Goal: Task Accomplishment & Management: Manage account settings

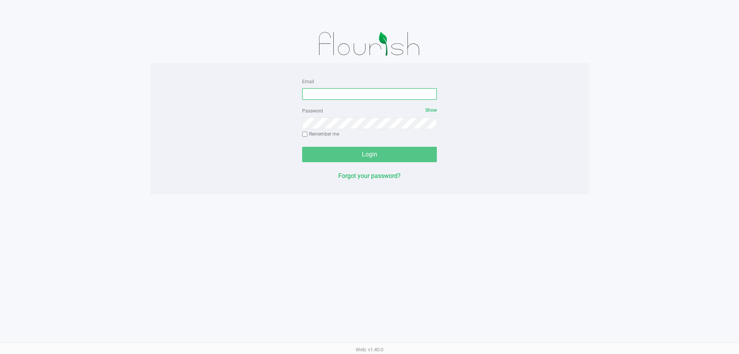
click at [328, 91] on input "Email" at bounding box center [369, 94] width 135 height 12
type input "[EMAIL_ADDRESS][DOMAIN_NAME]"
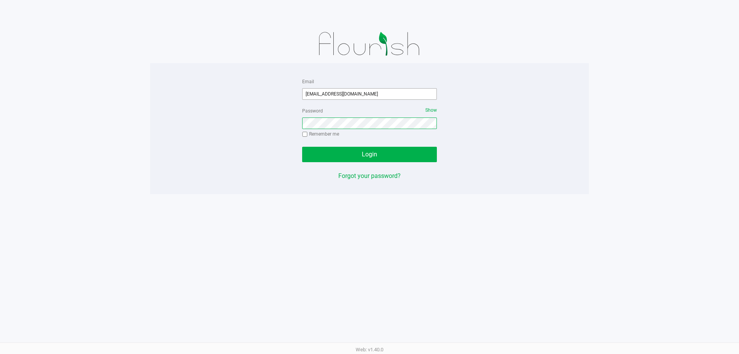
click at [302, 147] on button "Login" at bounding box center [369, 154] width 135 height 15
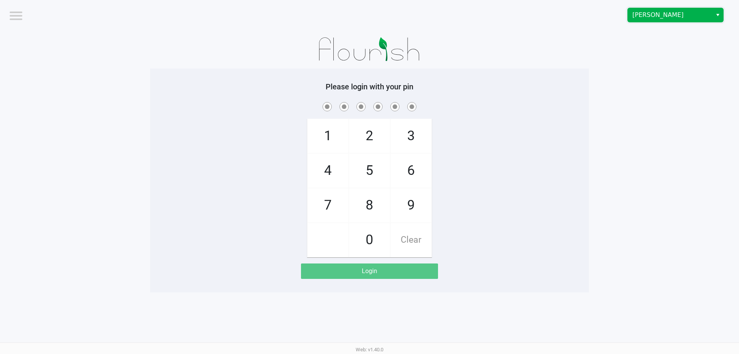
click at [677, 15] on span "[PERSON_NAME]" at bounding box center [670, 14] width 75 height 9
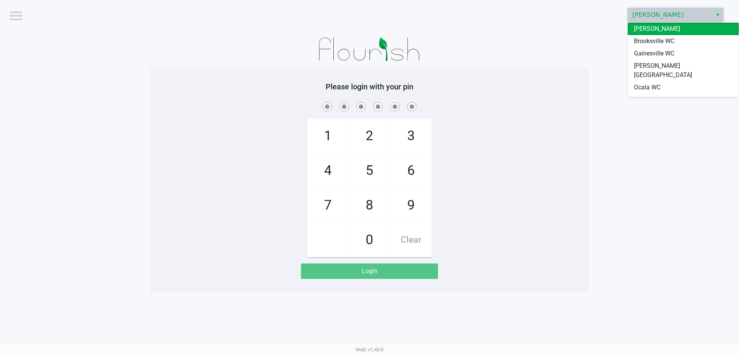
click at [668, 55] on span "Gainesville WC" at bounding box center [654, 53] width 40 height 9
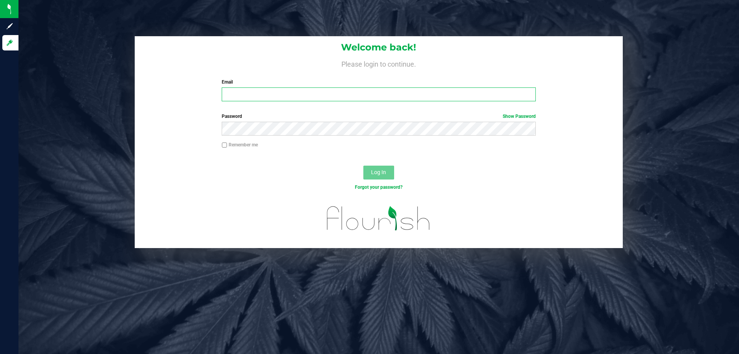
click at [274, 93] on input "Email" at bounding box center [379, 94] width 314 height 14
type input "[EMAIL_ADDRESS][DOMAIN_NAME]"
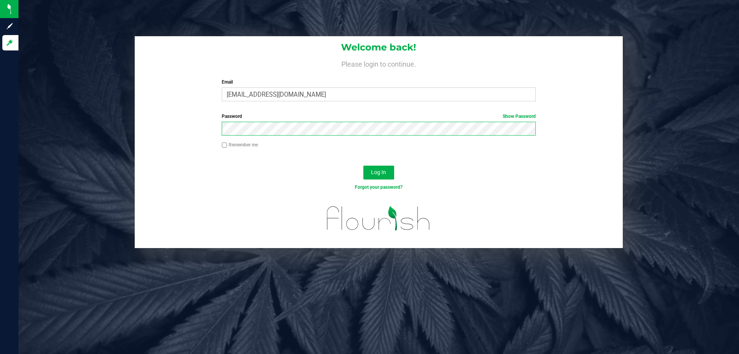
click at [364, 166] on button "Log In" at bounding box center [379, 173] width 31 height 14
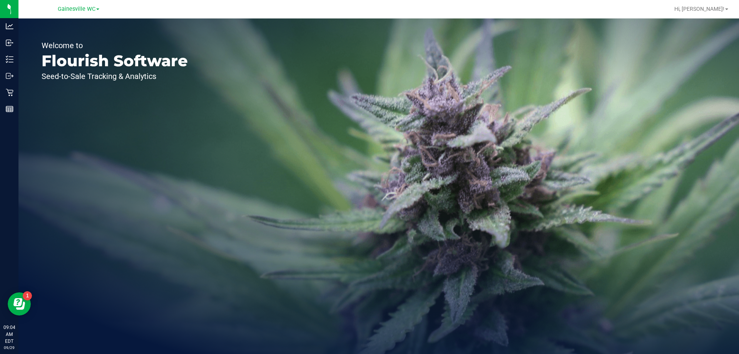
click at [184, 112] on div "Welcome to Flourish Software Seed-to-Sale Tracking & Analytics" at bounding box center [114, 185] width 193 height 335
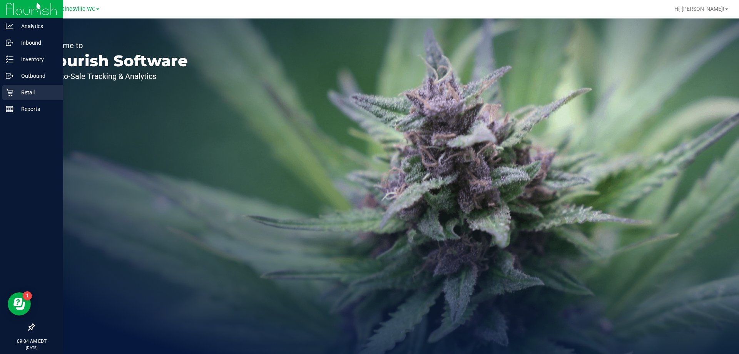
click at [24, 94] on p "Retail" at bounding box center [36, 92] width 46 height 9
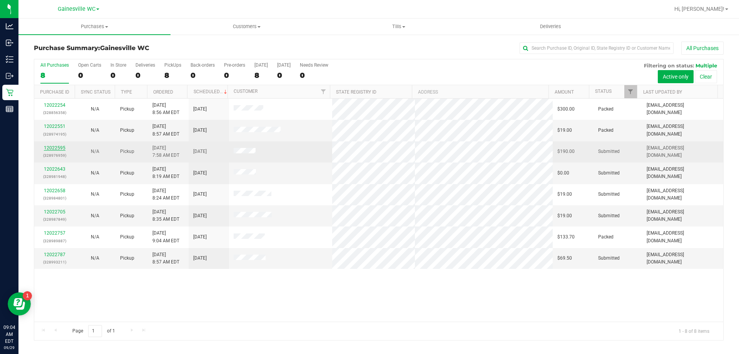
click at [60, 149] on link "12022595" at bounding box center [55, 147] width 22 height 5
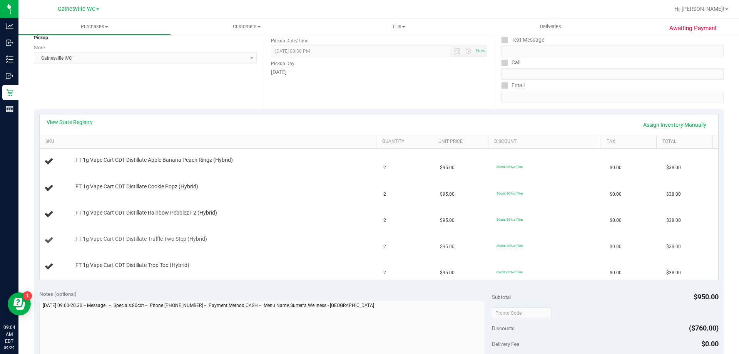
scroll to position [116, 0]
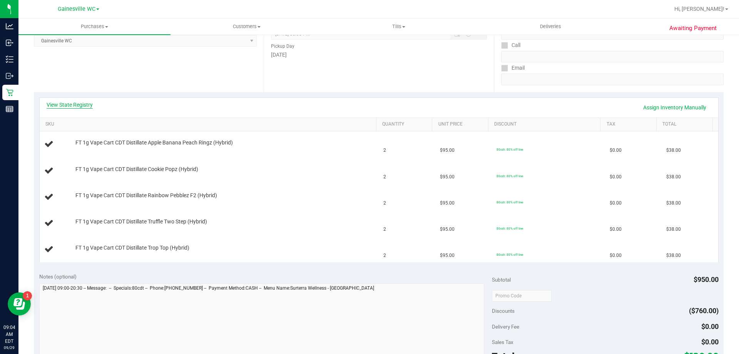
click at [66, 106] on link "View State Registry" at bounding box center [70, 105] width 46 height 8
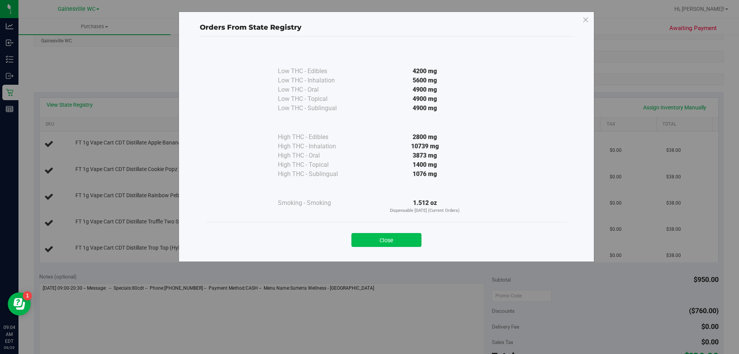
click at [389, 236] on button "Close" at bounding box center [387, 240] width 70 height 14
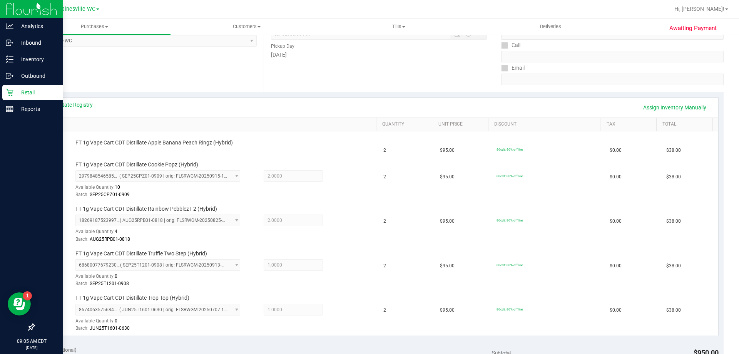
click at [20, 91] on p "Retail" at bounding box center [36, 92] width 46 height 9
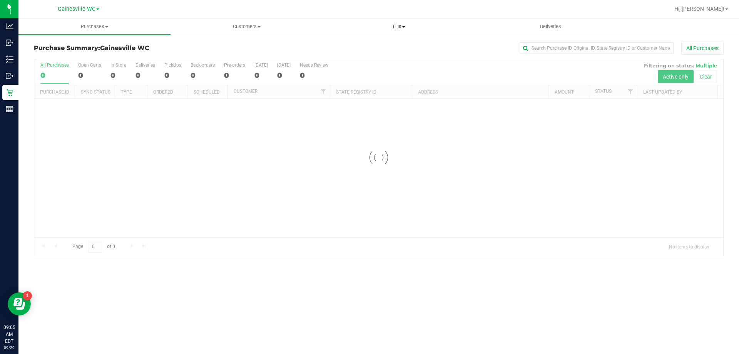
click at [402, 25] on span "Tills" at bounding box center [398, 26] width 151 height 7
click at [393, 48] on li "Manage tills" at bounding box center [399, 46] width 152 height 9
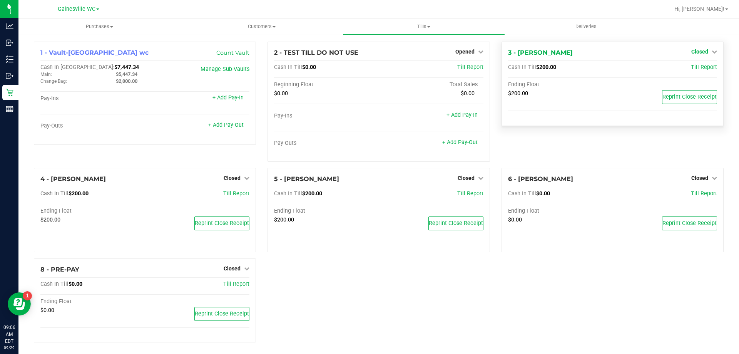
click at [695, 49] on span "Closed" at bounding box center [700, 52] width 17 height 6
click at [690, 71] on link "Open Till" at bounding box center [700, 68] width 20 height 6
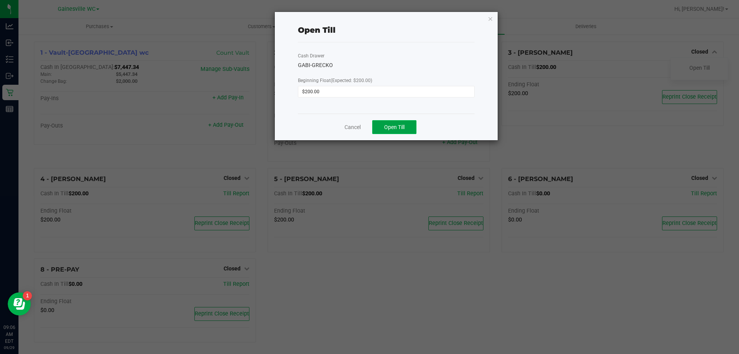
click at [403, 129] on span "Open Till" at bounding box center [394, 127] width 20 height 6
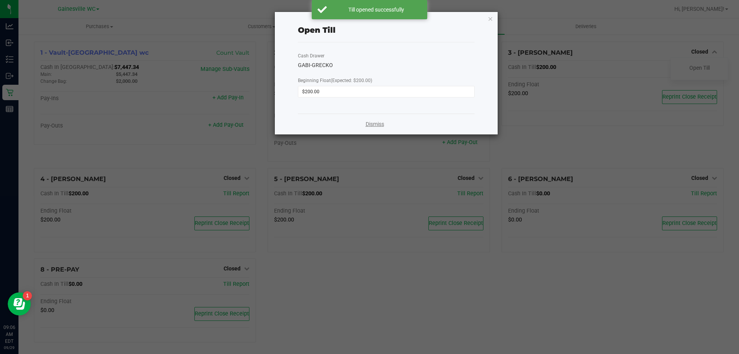
click at [370, 123] on link "Dismiss" at bounding box center [375, 124] width 18 height 8
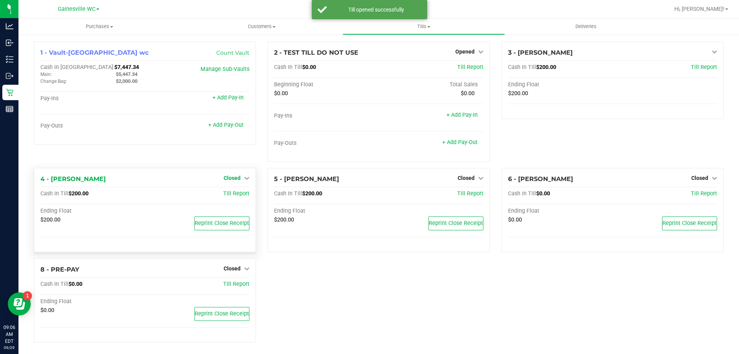
click at [237, 176] on span "Closed" at bounding box center [232, 178] width 17 height 6
click at [241, 194] on div "Open Till" at bounding box center [232, 194] width 57 height 10
click at [231, 194] on link "Open Till" at bounding box center [232, 194] width 20 height 6
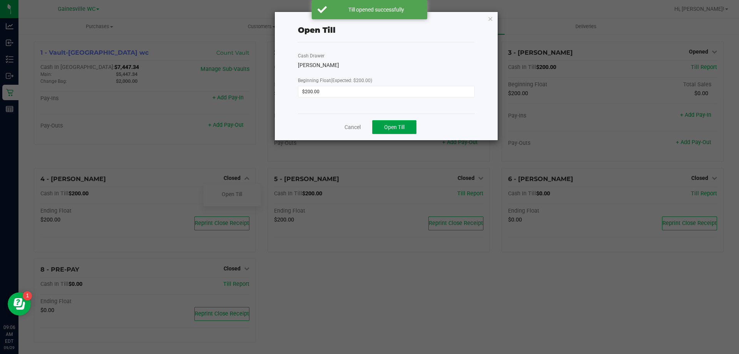
click at [381, 126] on button "Open Till" at bounding box center [394, 127] width 44 height 14
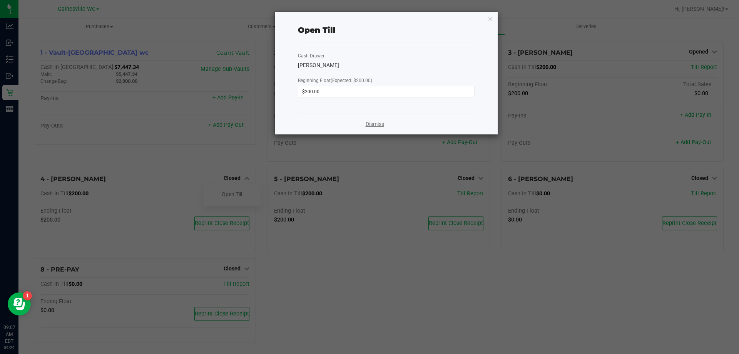
click at [371, 125] on link "Dismiss" at bounding box center [375, 124] width 18 height 8
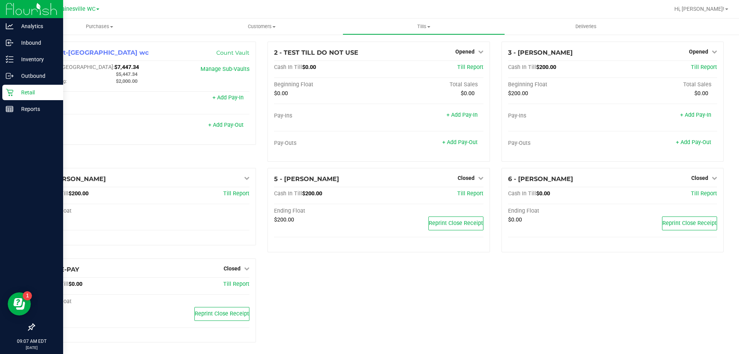
click at [28, 95] on p "Retail" at bounding box center [36, 92] width 46 height 9
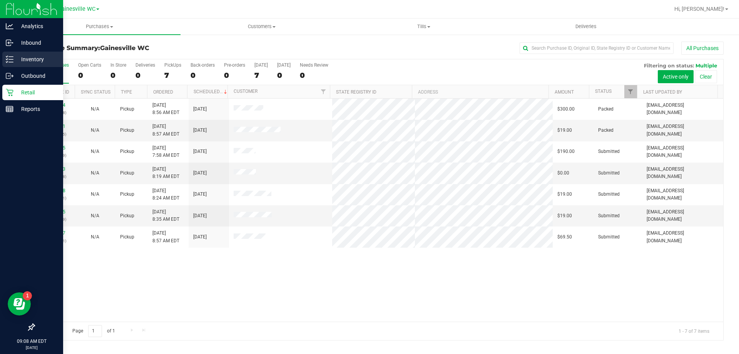
click at [20, 59] on p "Inventory" at bounding box center [36, 59] width 46 height 9
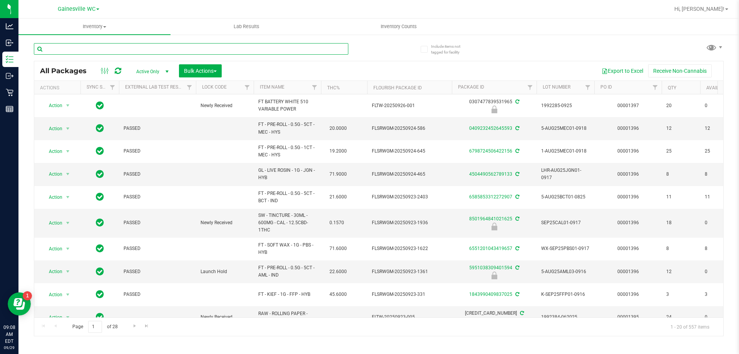
click at [105, 51] on input "text" at bounding box center [191, 49] width 315 height 12
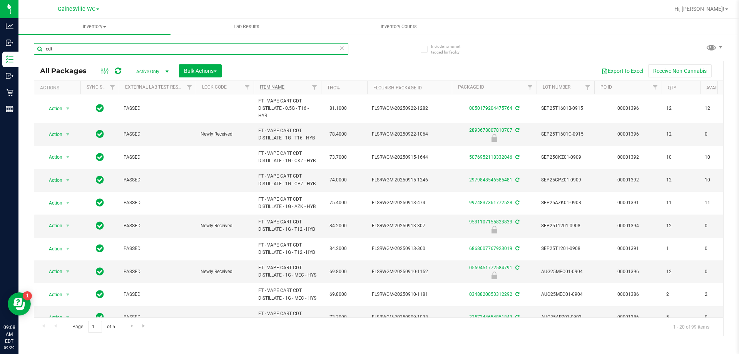
type input "cdt"
click at [269, 86] on link "Item Name" at bounding box center [272, 86] width 25 height 5
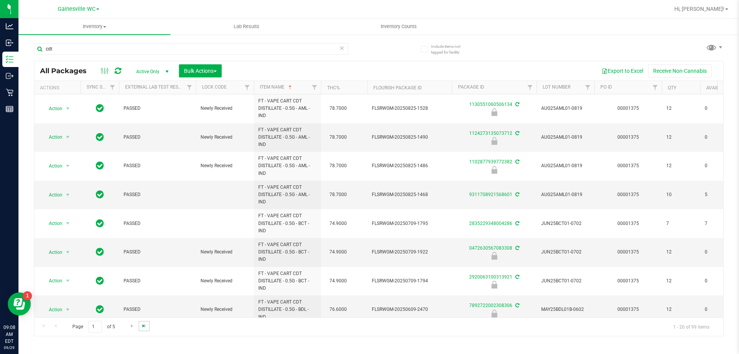
click at [143, 328] on span "Go to the last page" at bounding box center [144, 326] width 6 height 6
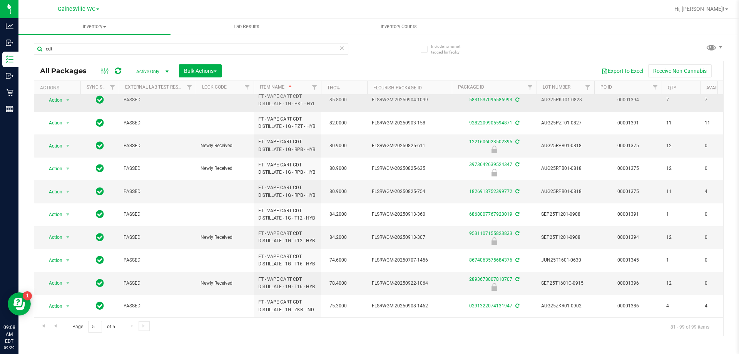
scroll to position [270, 0]
click at [60, 243] on span "Action" at bounding box center [52, 237] width 21 height 11
click at [67, 329] on li "Unlock package" at bounding box center [66, 335] width 49 height 12
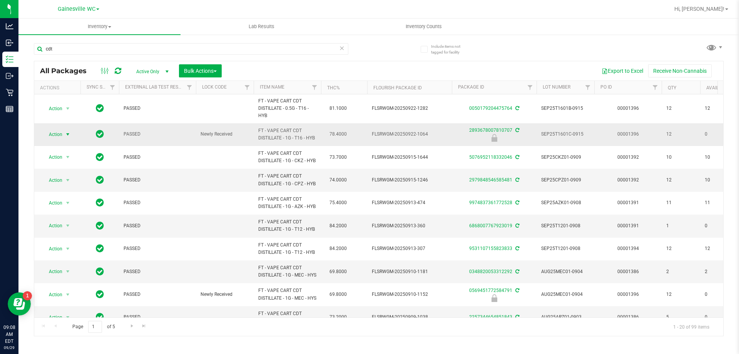
click at [61, 135] on span "Action" at bounding box center [52, 134] width 21 height 11
click at [65, 220] on li "Unlock package" at bounding box center [66, 226] width 49 height 12
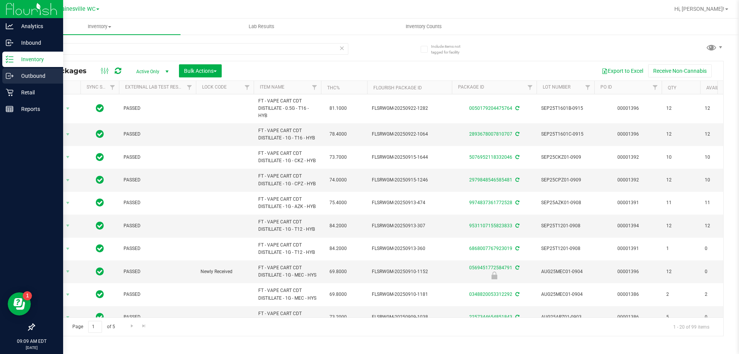
click at [10, 80] on div "Outbound" at bounding box center [32, 75] width 61 height 15
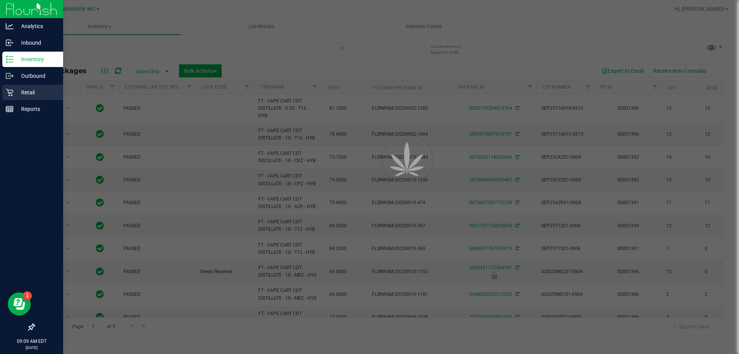
click at [23, 97] on div "Retail" at bounding box center [32, 92] width 61 height 15
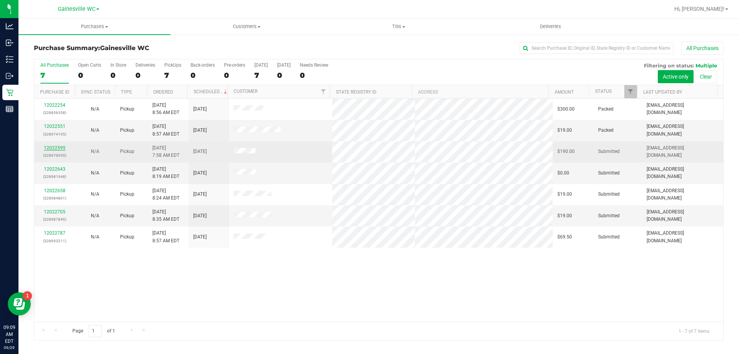
click at [55, 146] on link "12022595" at bounding box center [55, 147] width 22 height 5
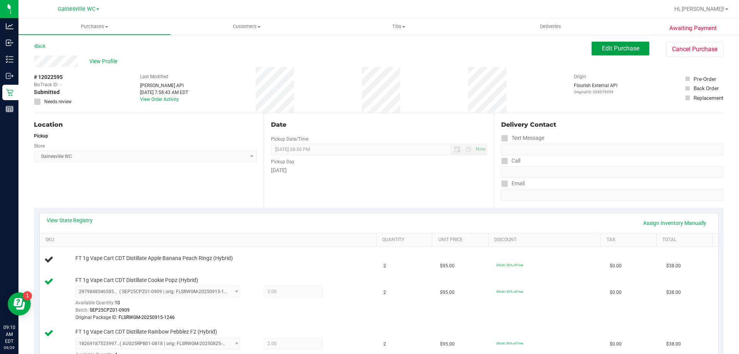
click at [602, 49] on span "Edit Purchase" at bounding box center [620, 48] width 37 height 7
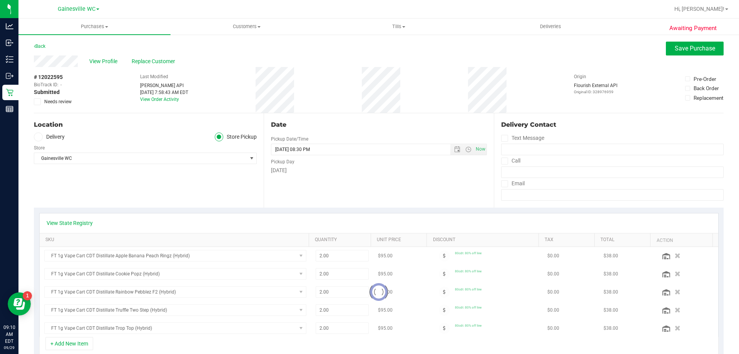
click at [40, 102] on span at bounding box center [37, 101] width 7 height 7
click at [0, 0] on input "Needs review" at bounding box center [0, 0] width 0 height 0
click at [675, 257] on icon "button" at bounding box center [678, 256] width 7 height 6
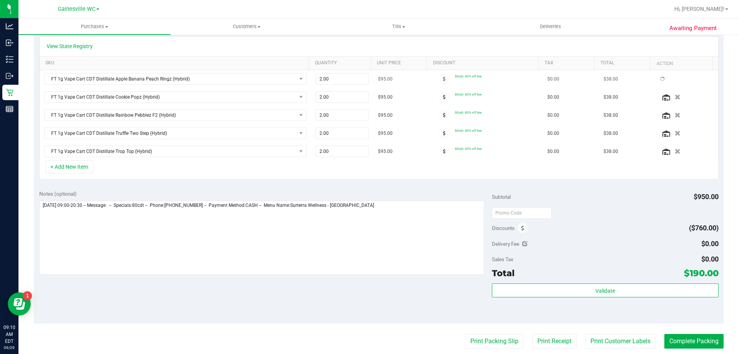
scroll to position [193, 0]
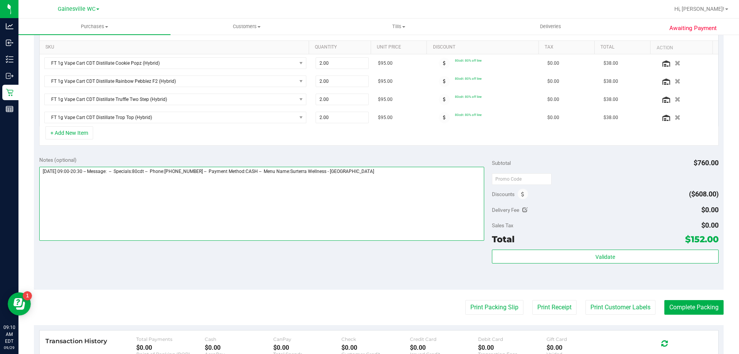
click at [381, 178] on textarea at bounding box center [262, 204] width 446 height 74
type textarea "[DATE] 09:00-20:30 -- Message: -- Specials:80cdt -- Phone:[PHONE_NUMBER] -- Pay…"
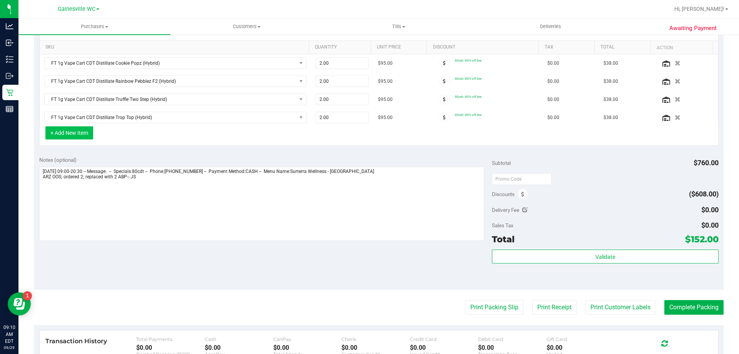
click at [84, 134] on button "+ Add New Item" at bounding box center [69, 132] width 48 height 13
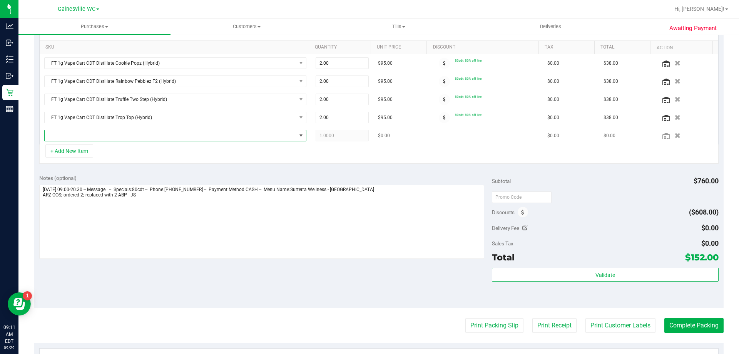
click at [87, 137] on span "NO DATA FOUND" at bounding box center [171, 135] width 252 height 11
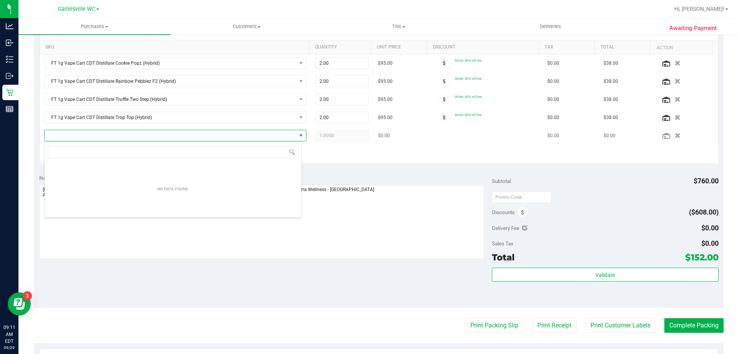
scroll to position [12, 258]
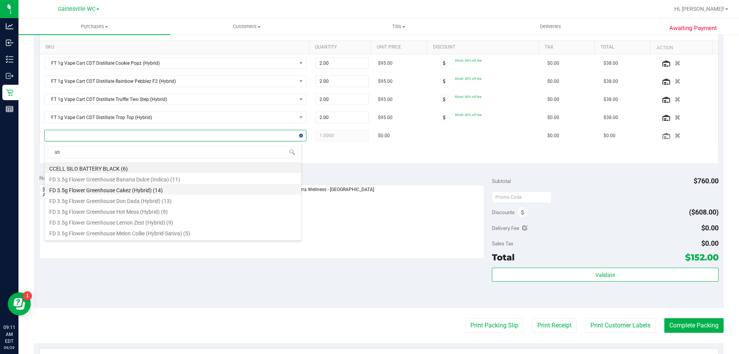
type input "abp"
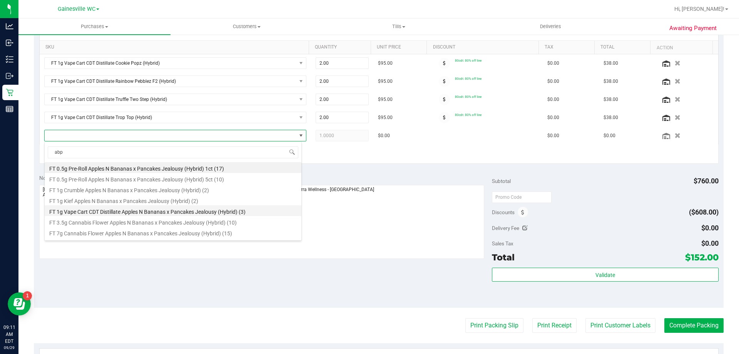
click at [134, 209] on li "FT 1g Vape Cart CDT Distillate Apples N Bananas x Pancakes Jealousy (Hybrid) (3)" at bounding box center [173, 210] width 257 height 11
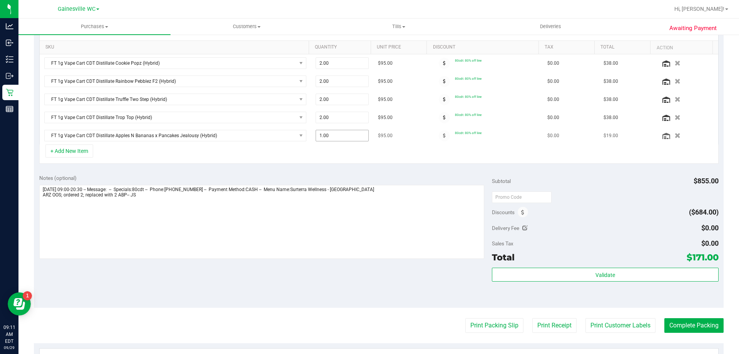
click at [331, 134] on span "1.00 1" at bounding box center [343, 136] width 54 height 12
type input "2"
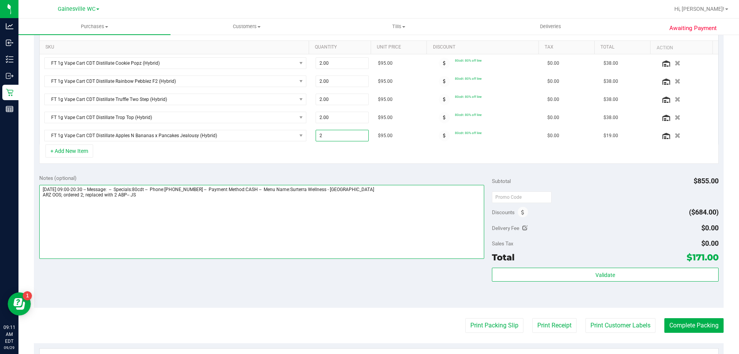
type input "2.00"
click at [382, 223] on textarea at bounding box center [262, 222] width 446 height 74
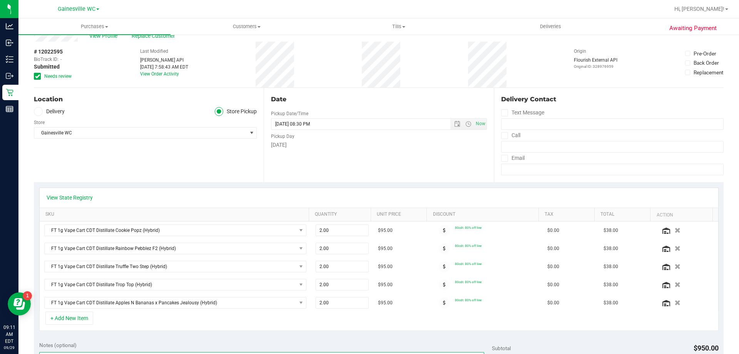
scroll to position [0, 0]
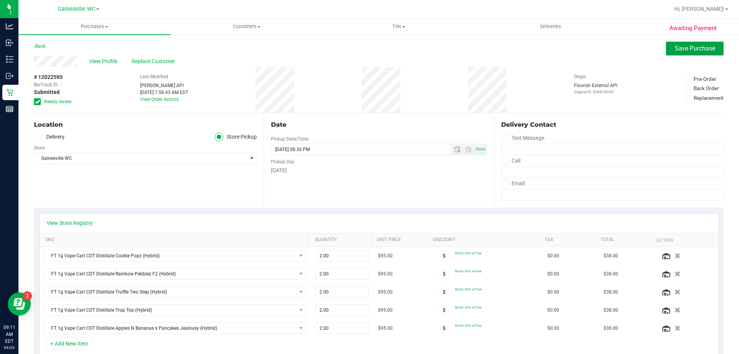
click at [668, 52] on button "Save Purchase" at bounding box center [695, 49] width 58 height 14
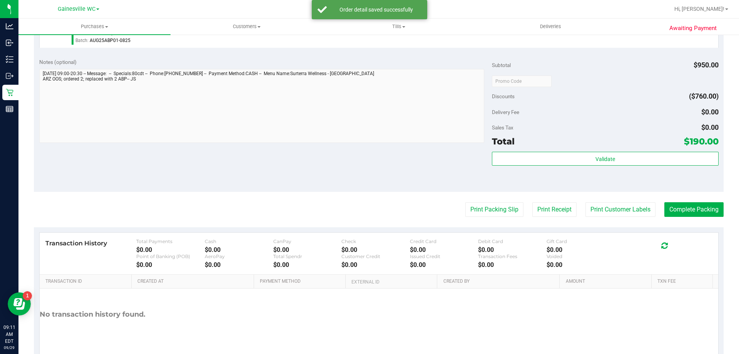
scroll to position [539, 0]
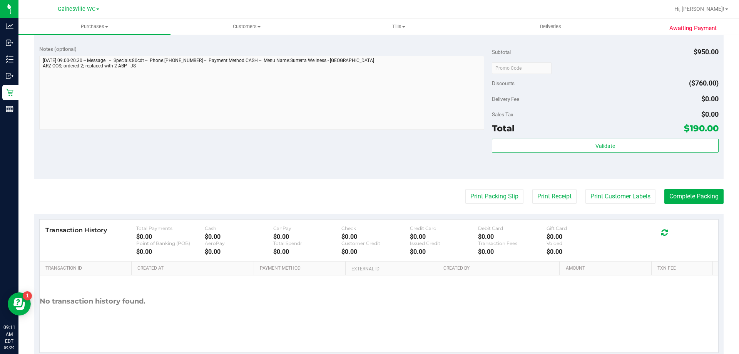
click at [522, 320] on div "No transaction history found." at bounding box center [379, 301] width 679 height 52
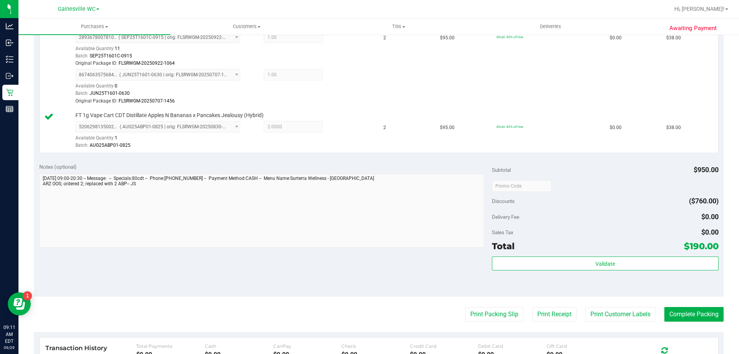
scroll to position [501, 0]
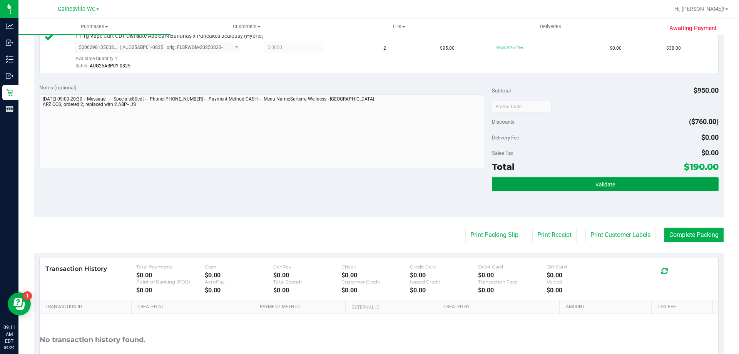
click at [505, 184] on button "Validate" at bounding box center [605, 184] width 226 height 14
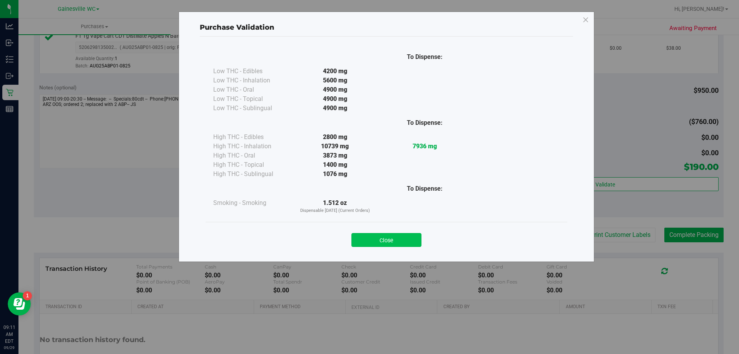
click at [369, 238] on button "Close" at bounding box center [387, 240] width 70 height 14
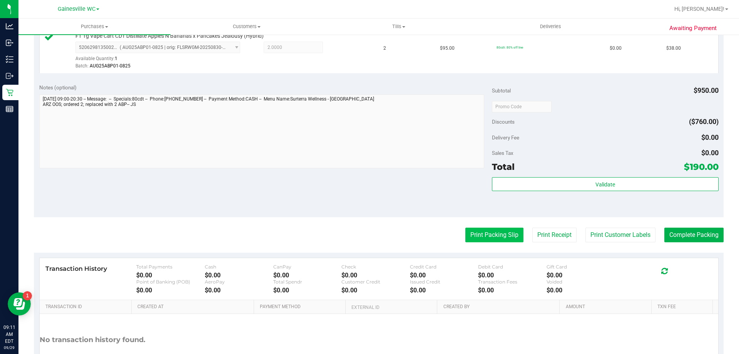
click at [469, 233] on button "Print Packing Slip" at bounding box center [495, 235] width 58 height 15
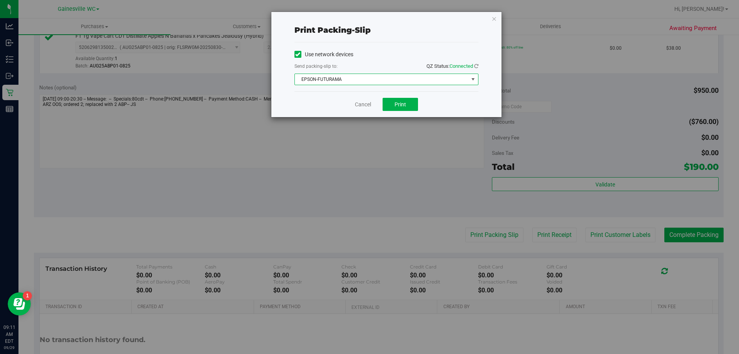
click at [383, 80] on span "EPSON-FUTURAMA" at bounding box center [382, 79] width 174 height 11
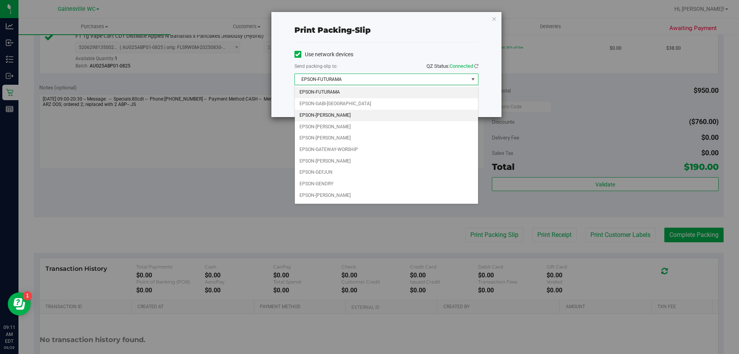
click at [364, 115] on li "EPSON-[PERSON_NAME]" at bounding box center [386, 116] width 183 height 12
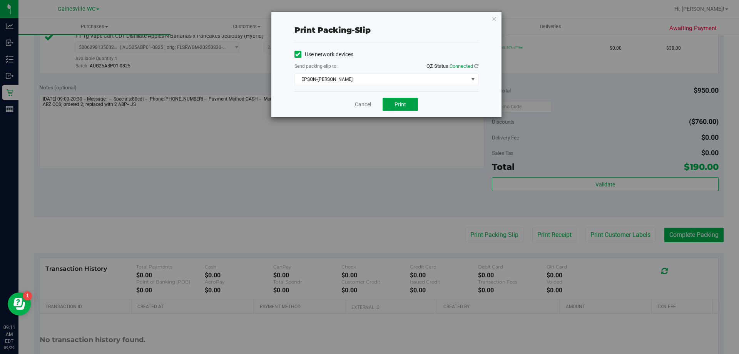
click at [392, 108] on button "Print" at bounding box center [400, 104] width 35 height 13
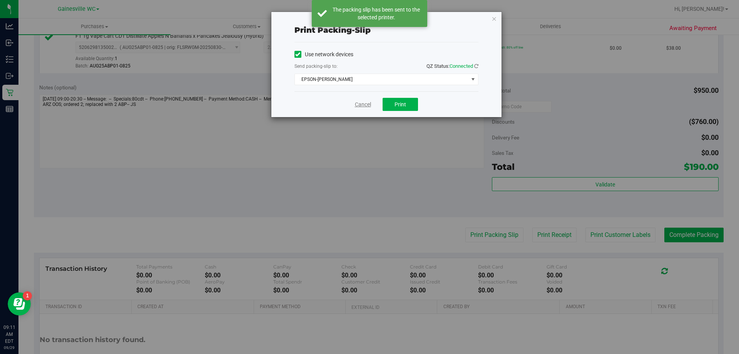
click at [360, 106] on link "Cancel" at bounding box center [363, 105] width 16 height 8
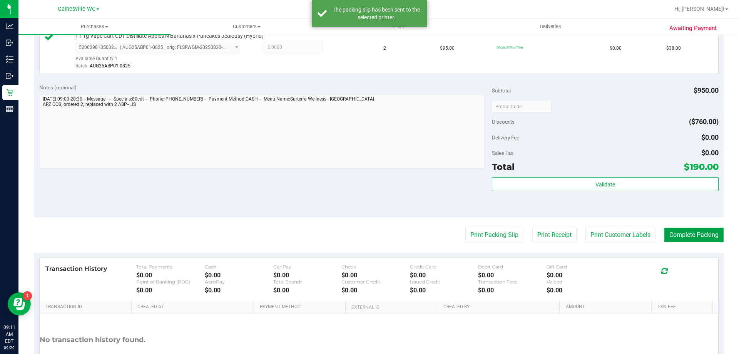
click at [679, 238] on button "Complete Packing" at bounding box center [694, 235] width 59 height 15
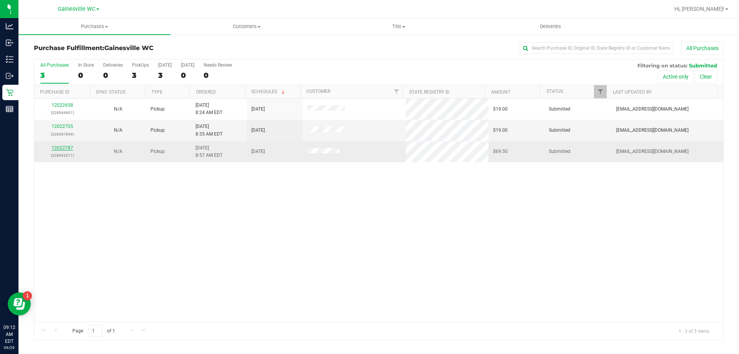
click at [63, 149] on link "12022787" at bounding box center [63, 147] width 22 height 5
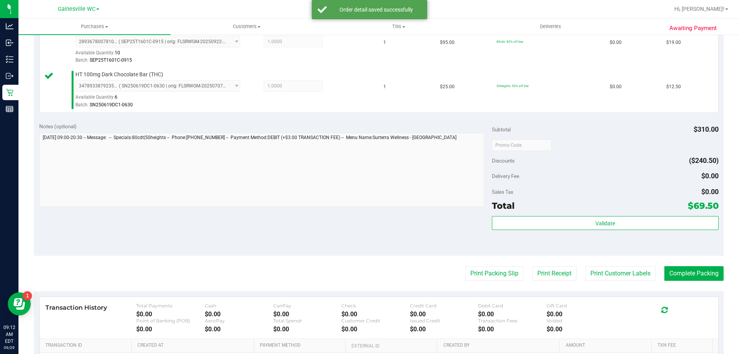
scroll to position [409, 0]
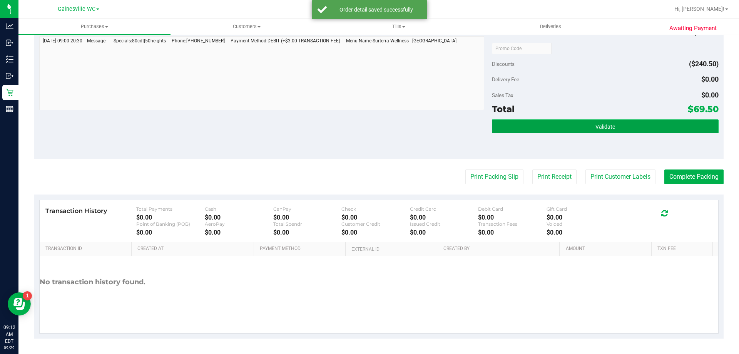
click at [505, 124] on button "Validate" at bounding box center [605, 126] width 226 height 14
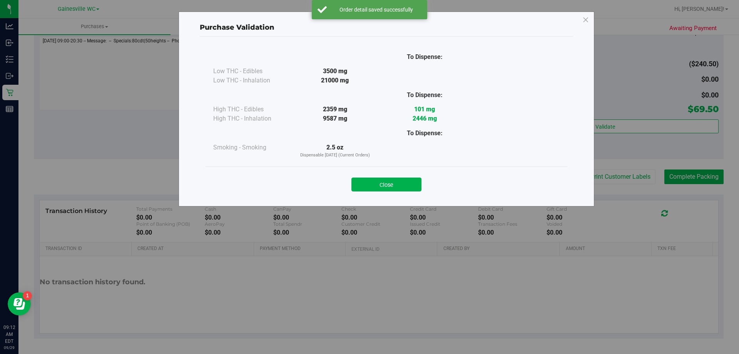
drag, startPoint x: 396, startPoint y: 181, endPoint x: 401, endPoint y: 181, distance: 4.3
click at [396, 181] on button "Close" at bounding box center [387, 185] width 70 height 14
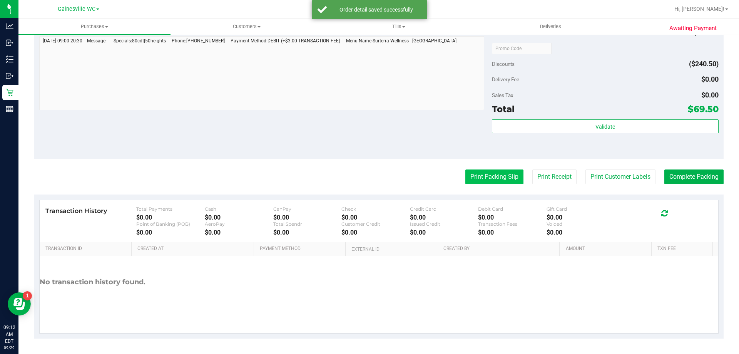
click at [508, 176] on button "Print Packing Slip" at bounding box center [495, 176] width 58 height 15
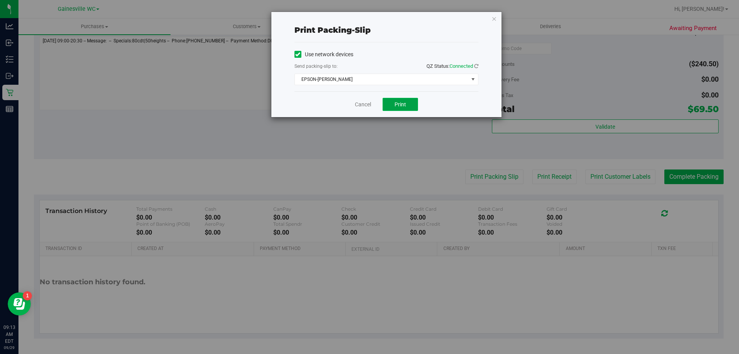
click at [398, 106] on span "Print" at bounding box center [401, 104] width 12 height 6
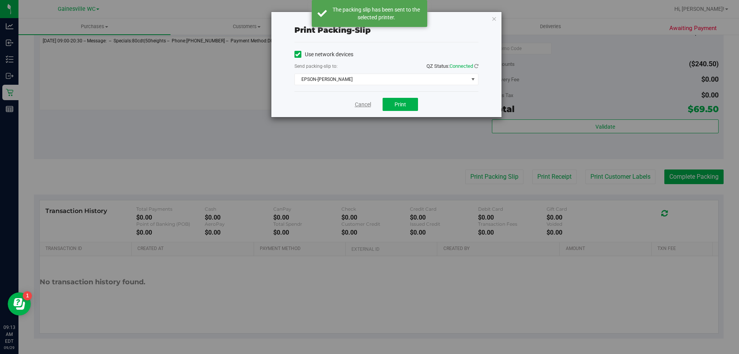
click at [357, 105] on link "Cancel" at bounding box center [363, 105] width 16 height 8
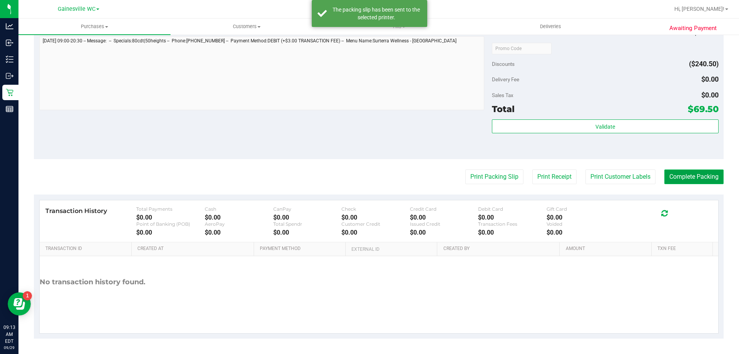
click at [669, 178] on button "Complete Packing" at bounding box center [694, 176] width 59 height 15
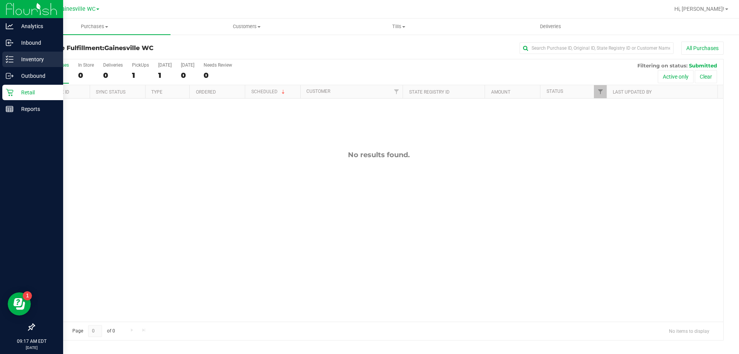
click at [20, 60] on p "Inventory" at bounding box center [36, 59] width 46 height 9
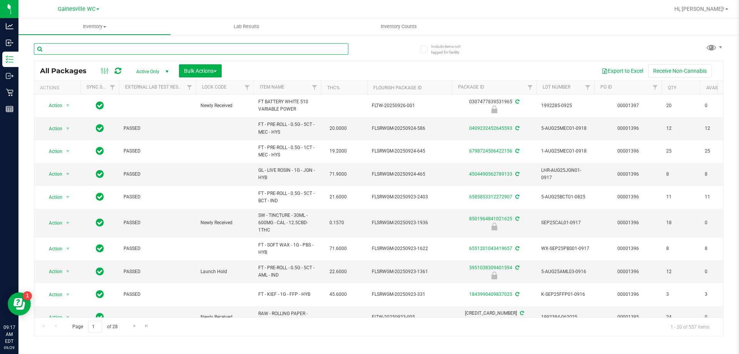
click at [125, 51] on input "text" at bounding box center [191, 49] width 315 height 12
type input "2479103216305460"
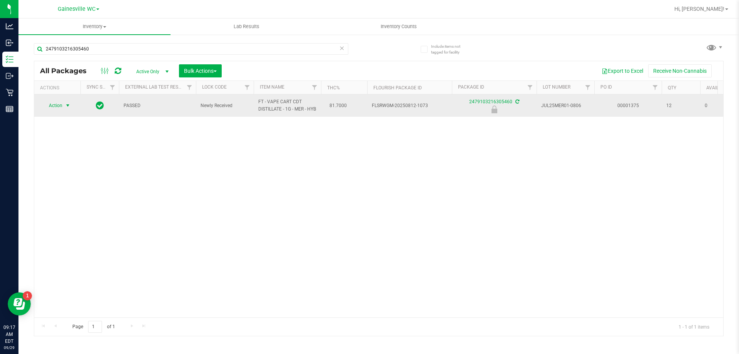
click at [57, 108] on span "Action" at bounding box center [52, 105] width 21 height 11
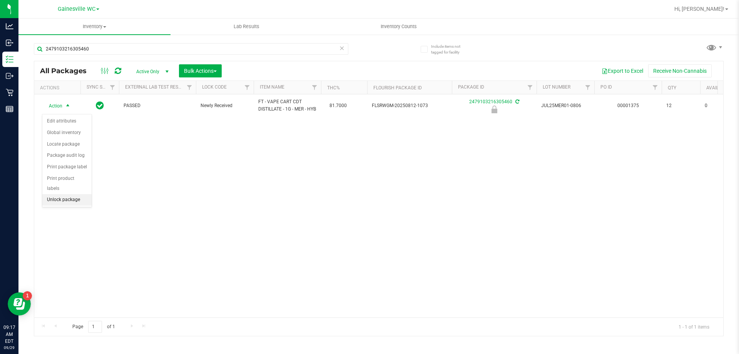
click at [58, 194] on li "Unlock package" at bounding box center [66, 200] width 49 height 12
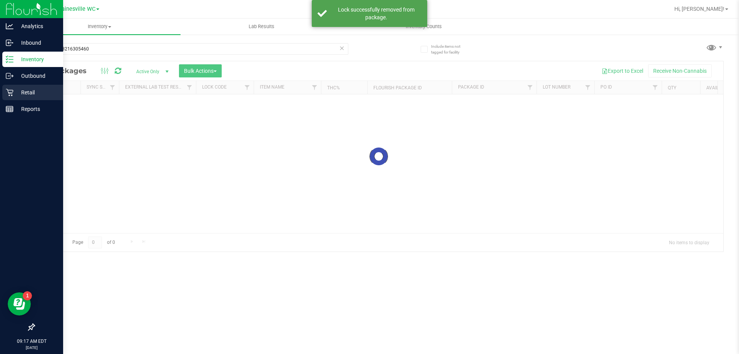
click at [18, 94] on p "Retail" at bounding box center [36, 92] width 46 height 9
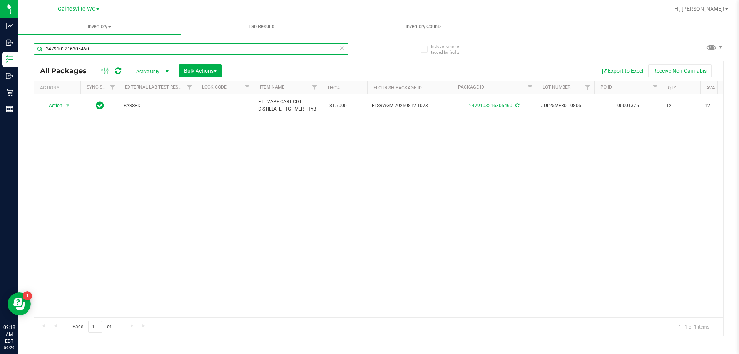
drag, startPoint x: 96, startPoint y: 48, endPoint x: 132, endPoint y: 67, distance: 40.5
click at [132, 67] on div "2479103216305460 All Packages Active Only Active Only Lab Samples Locked All Ex…" at bounding box center [379, 186] width 690 height 300
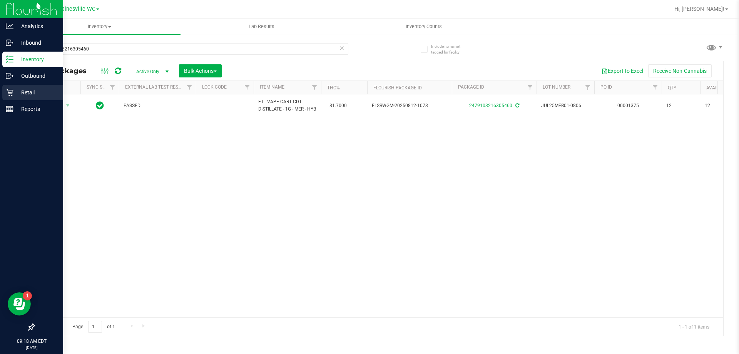
click at [16, 96] on p "Retail" at bounding box center [36, 92] width 46 height 9
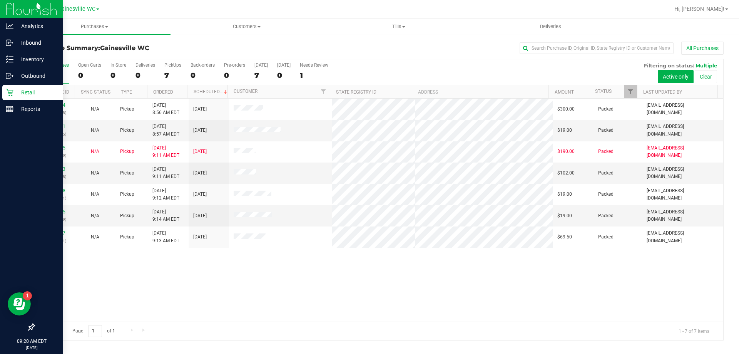
click at [17, 94] on p "Retail" at bounding box center [36, 92] width 46 height 9
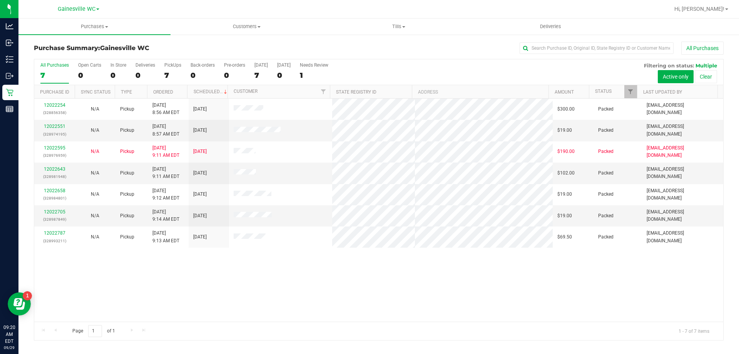
click at [61, 75] on div "7" at bounding box center [54, 75] width 28 height 9
click at [0, 0] on input "All Purchases 7" at bounding box center [0, 0] width 0 height 0
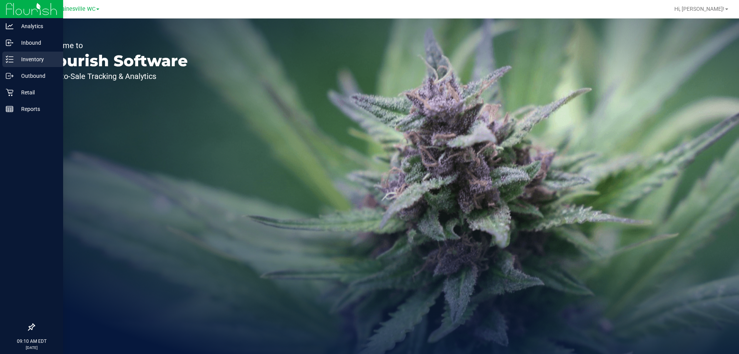
click at [35, 58] on p "Inventory" at bounding box center [36, 59] width 46 height 9
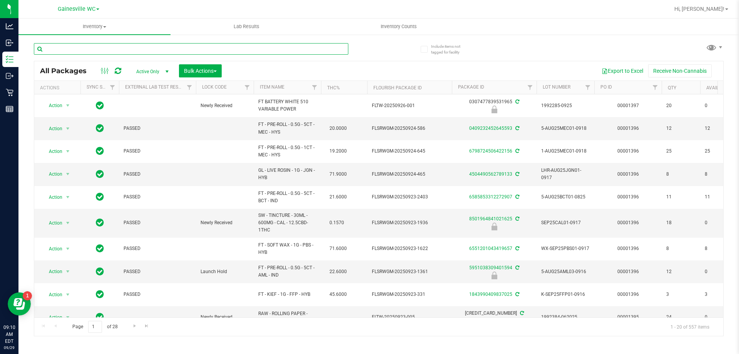
click at [104, 47] on input "text" at bounding box center [191, 49] width 315 height 12
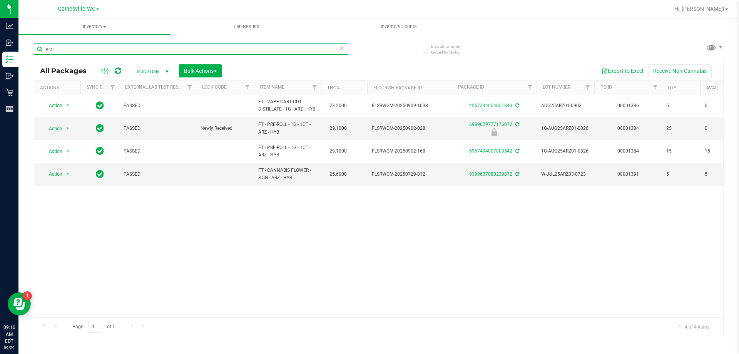
type input "arz"
